Goal: Task Accomplishment & Management: Manage account settings

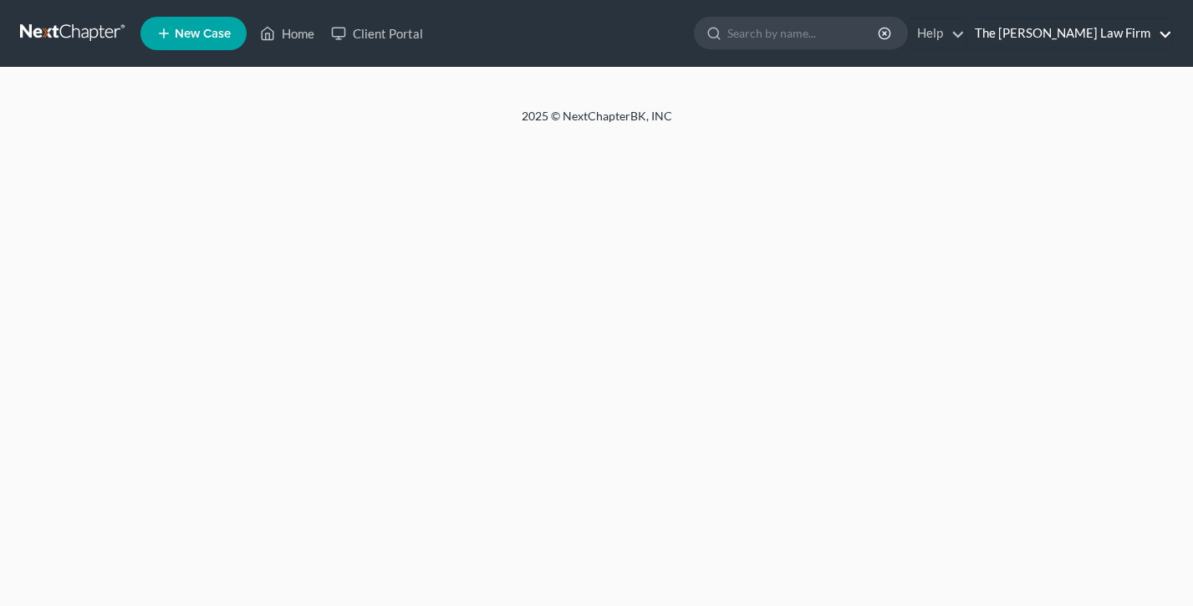
click at [1088, 33] on link "The [PERSON_NAME] Law Firm" at bounding box center [1069, 33] width 206 height 30
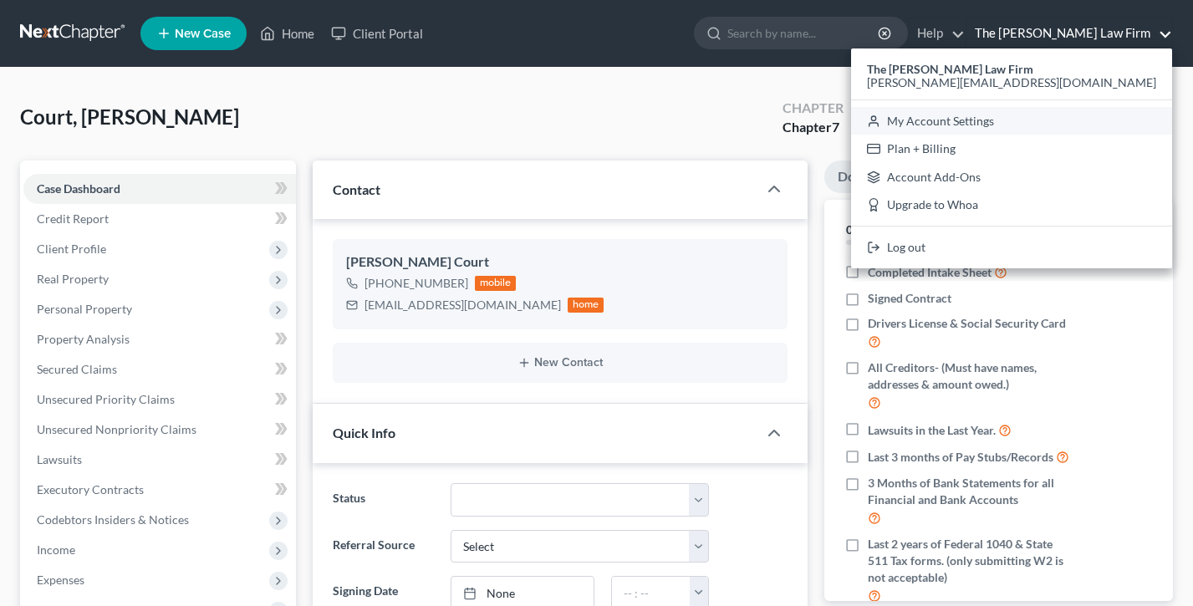
click at [1088, 119] on link "My Account Settings" at bounding box center [1011, 121] width 321 height 28
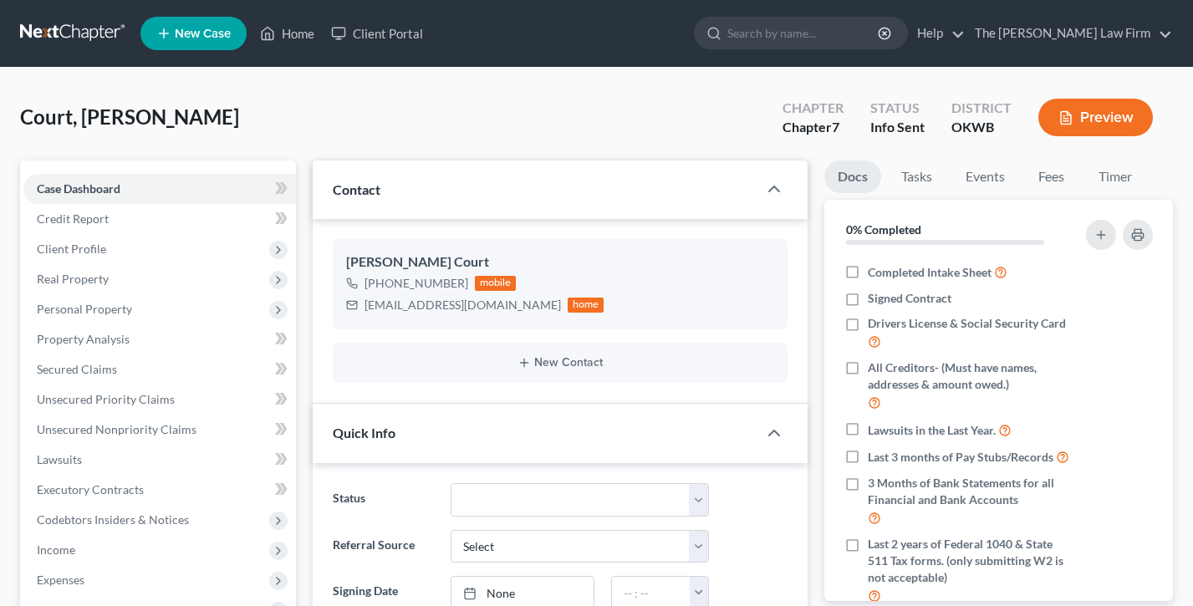
select select "23"
select select "37"
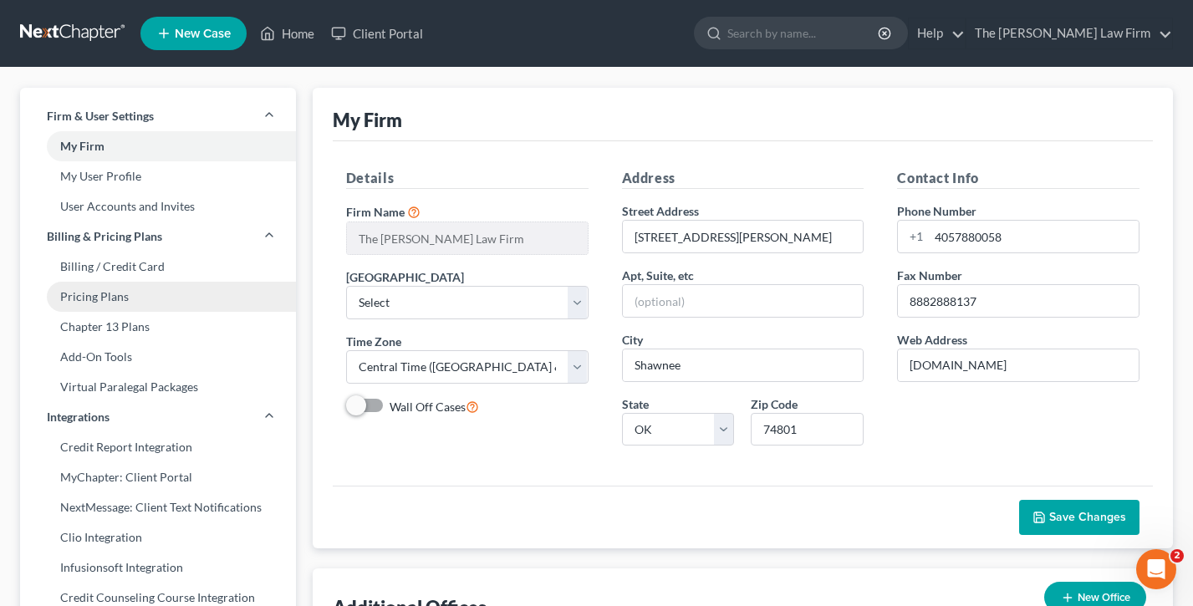
click at [93, 306] on link "Pricing Plans" at bounding box center [158, 297] width 276 height 30
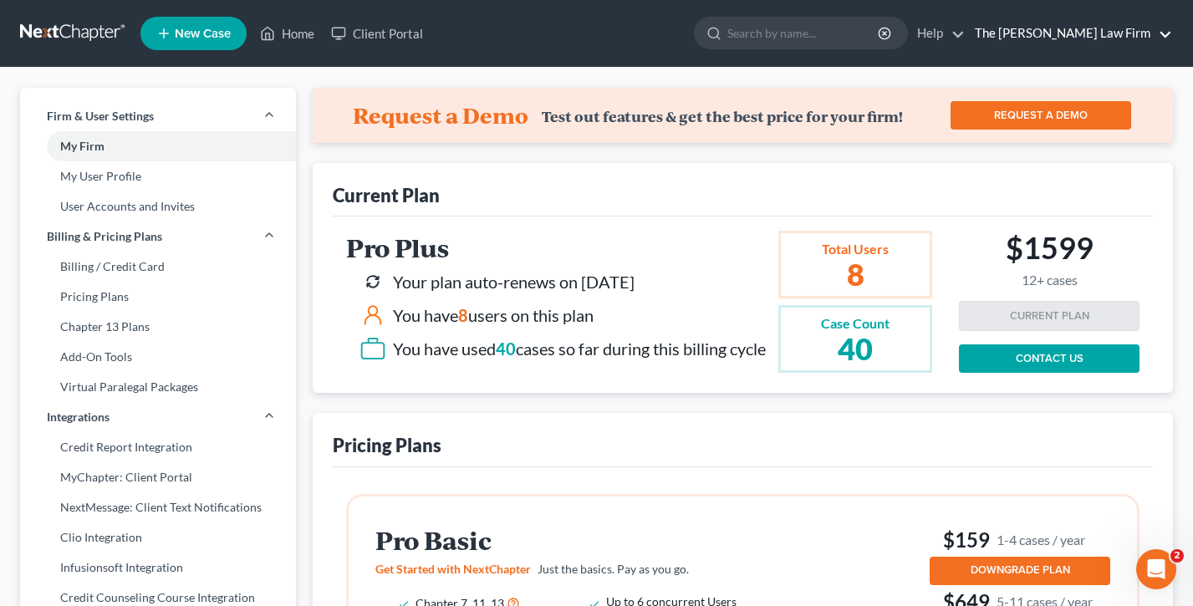
click at [1111, 29] on link "The [PERSON_NAME] Law Firm" at bounding box center [1069, 33] width 206 height 30
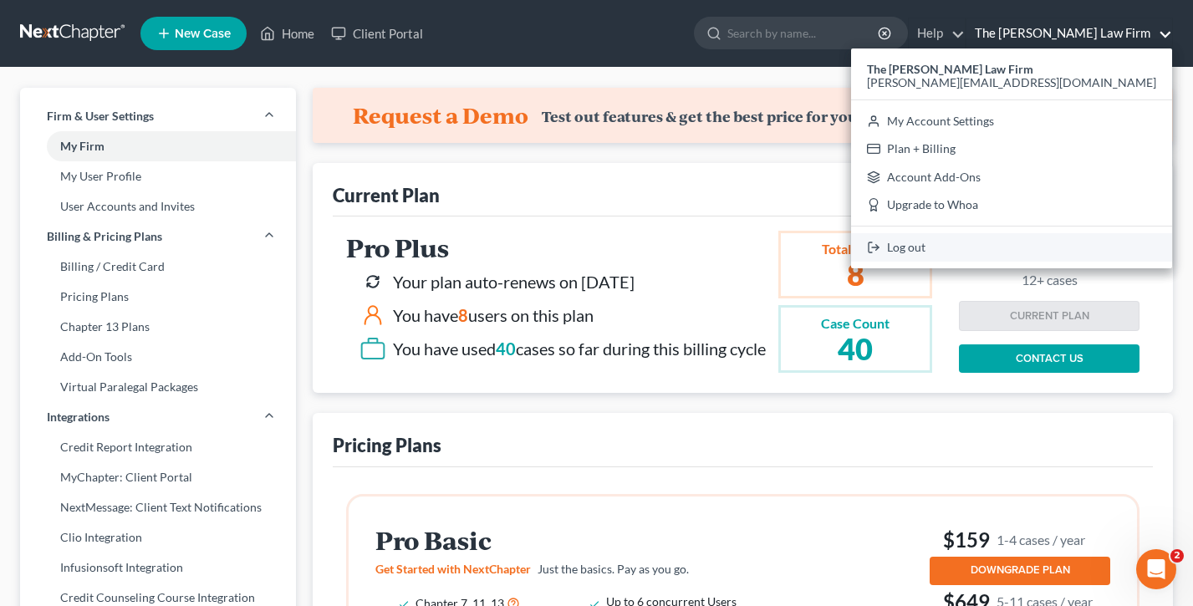
click at [1077, 254] on link "Log out" at bounding box center [1011, 247] width 321 height 28
